Goal: Obtain resource: Download file/media

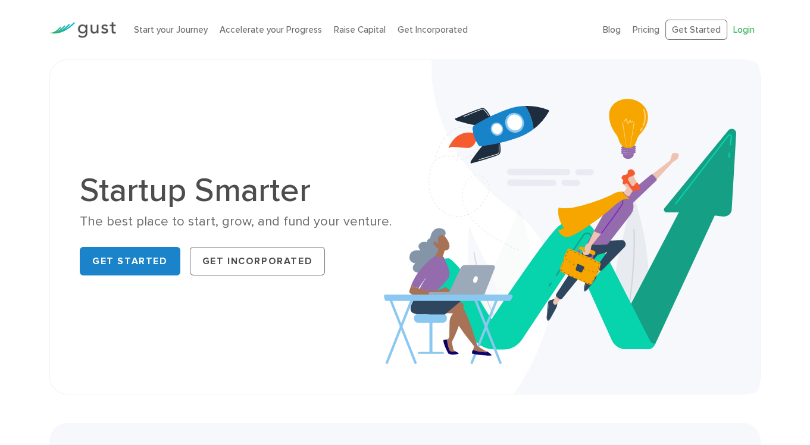
click at [742, 27] on link "Login" at bounding box center [743, 29] width 21 height 11
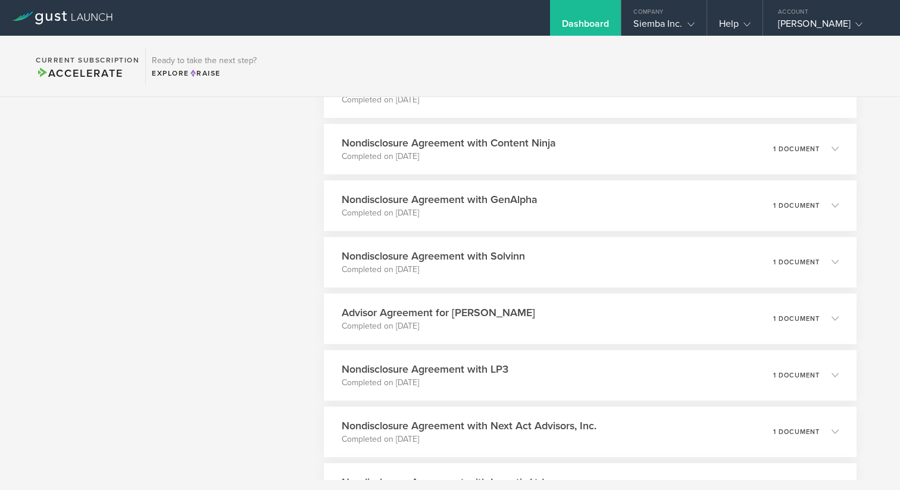
scroll to position [1210, 0]
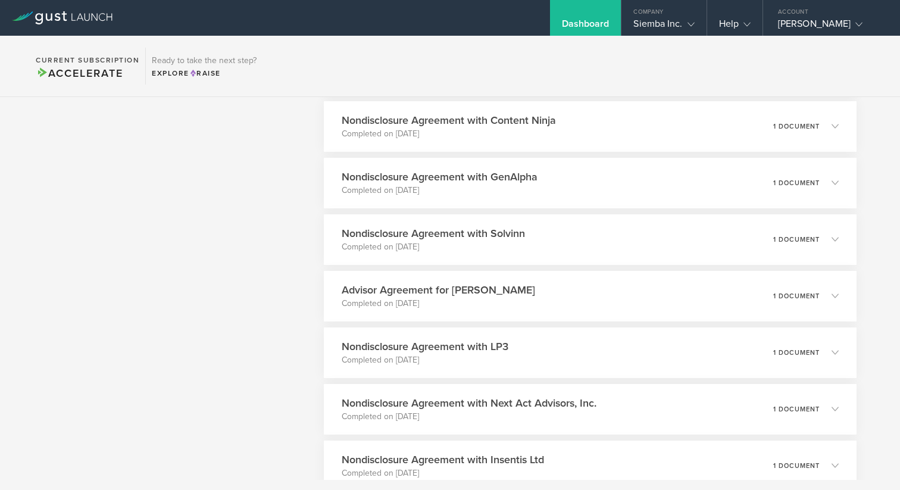
click at [545, 298] on div "Advisor Agreement for [PERSON_NAME] Completed on [DATE] 1 document" at bounding box center [590, 296] width 533 height 51
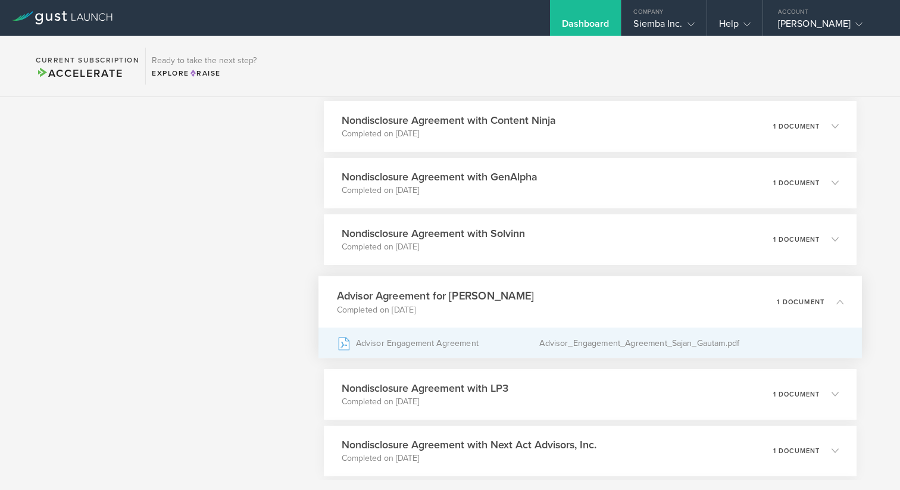
click at [469, 342] on div "Advisor Engagement Agreement" at bounding box center [437, 343] width 203 height 30
